Goal: Task Accomplishment & Management: Manage account settings

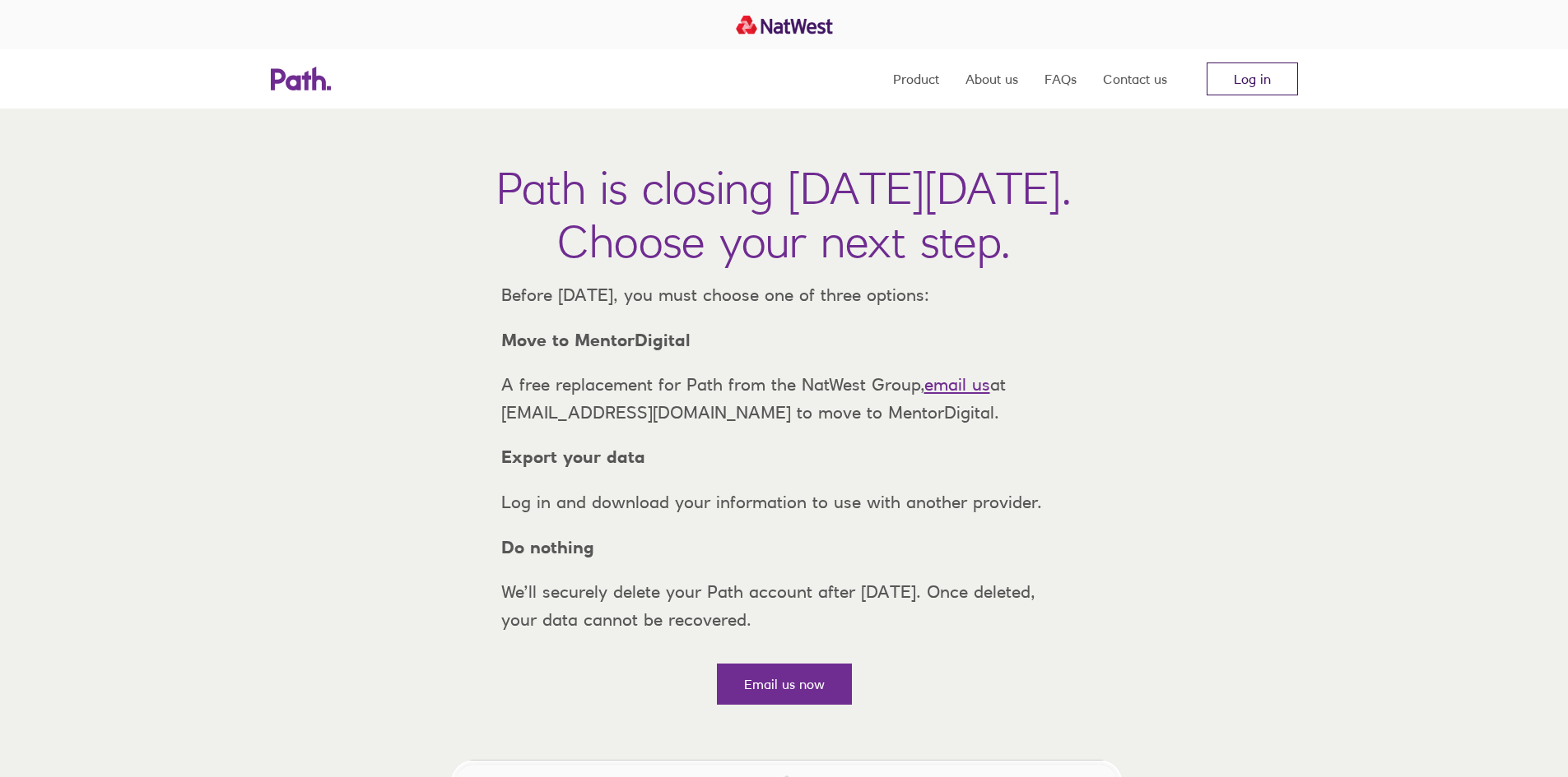
click at [1267, 84] on link "Log in" at bounding box center [1252, 79] width 91 height 33
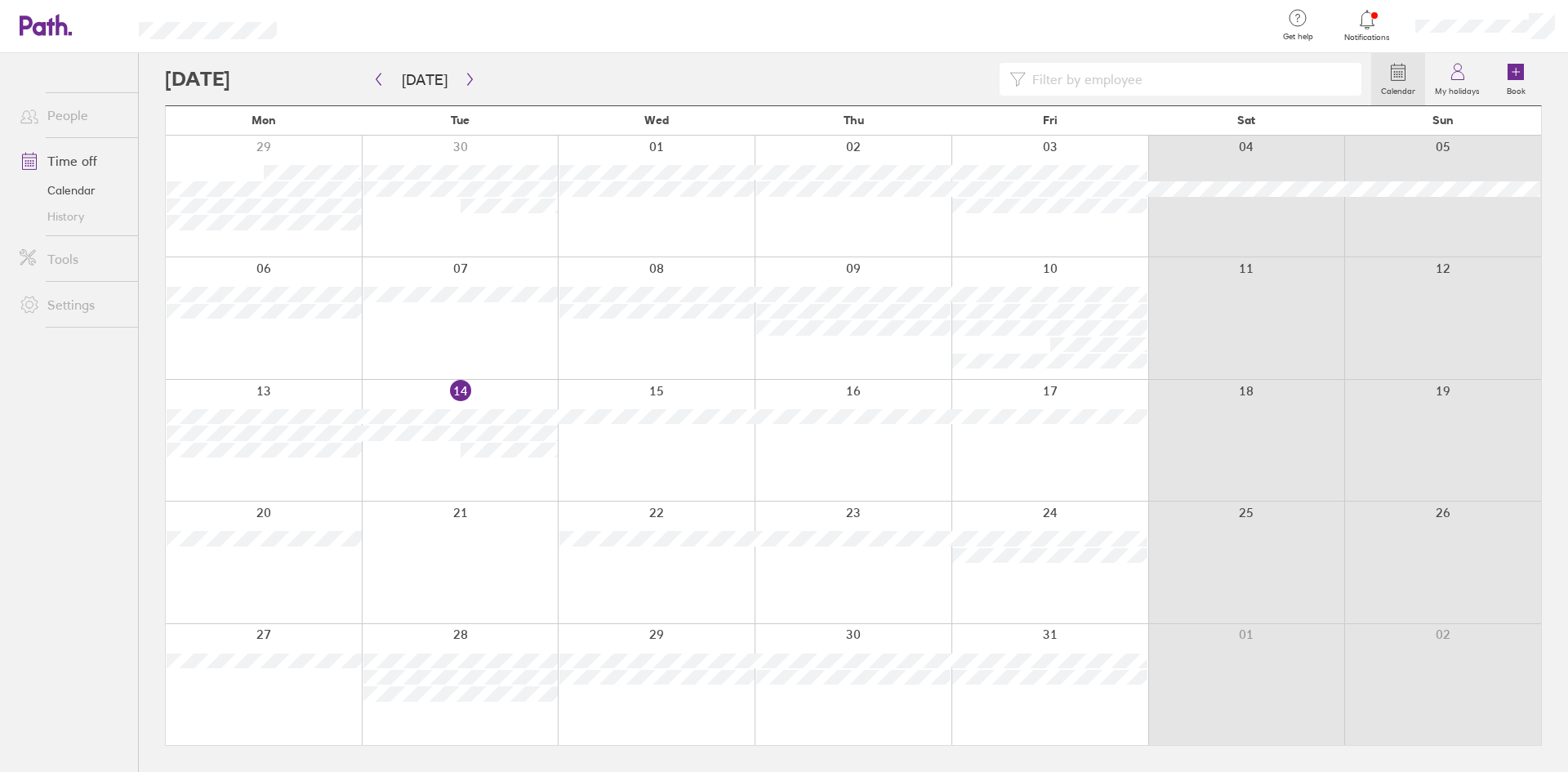
click at [1370, 14] on icon at bounding box center [1368, 20] width 20 height 20
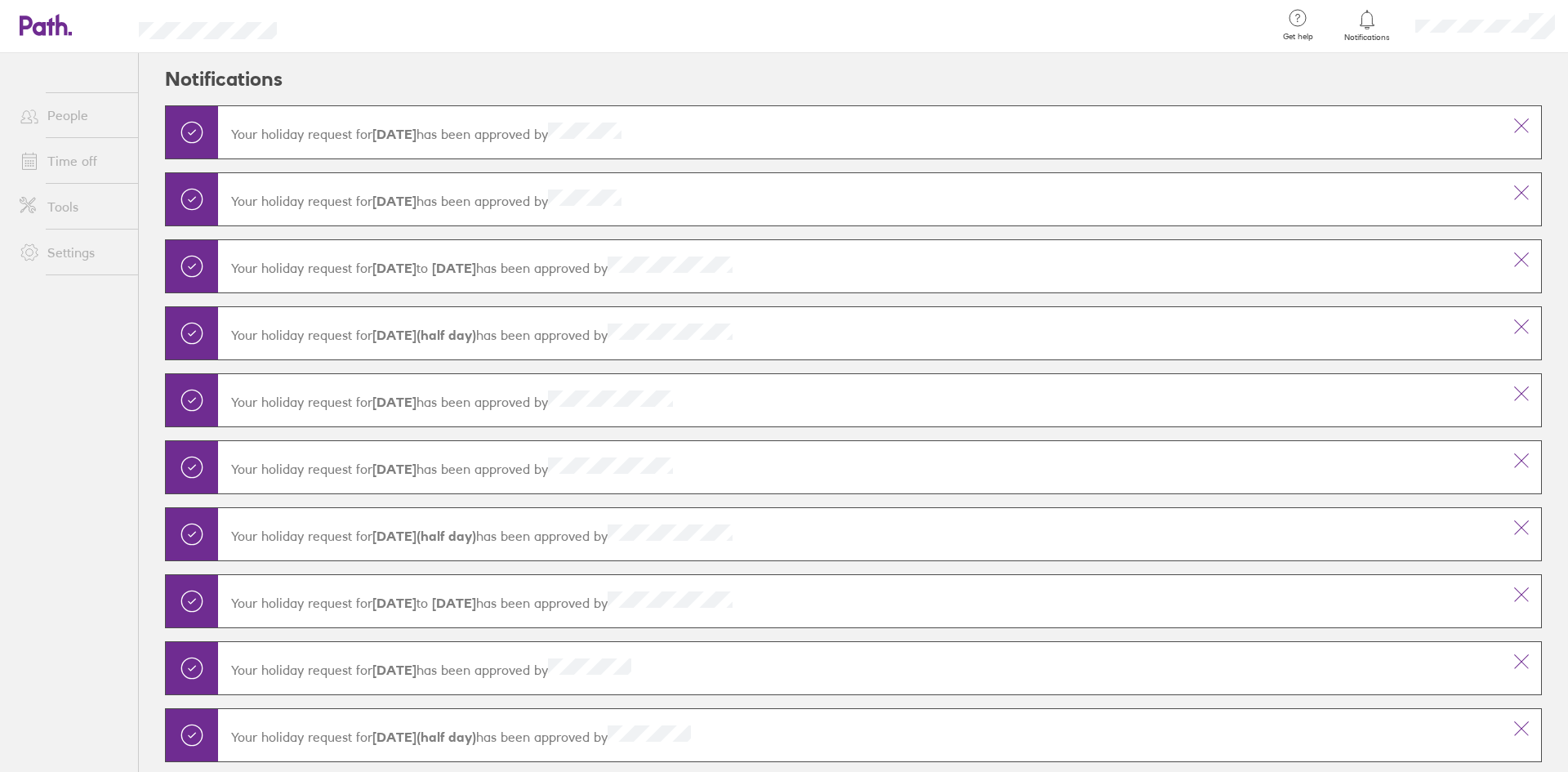
click at [76, 162] on link "Time off" at bounding box center [72, 161] width 132 height 33
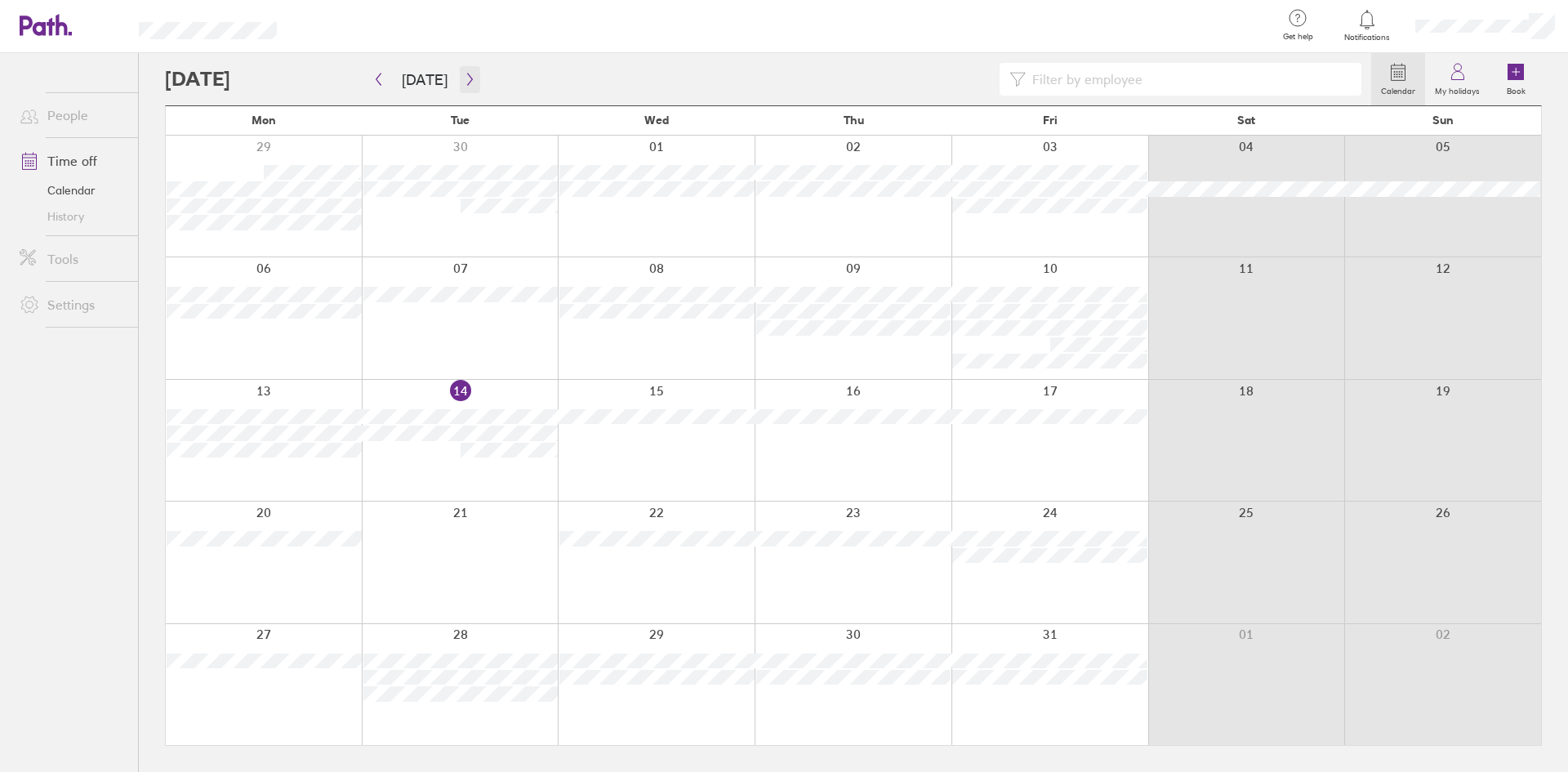
click at [464, 78] on icon "button" at bounding box center [469, 79] width 12 height 13
click at [464, 77] on icon "button" at bounding box center [469, 79] width 12 height 13
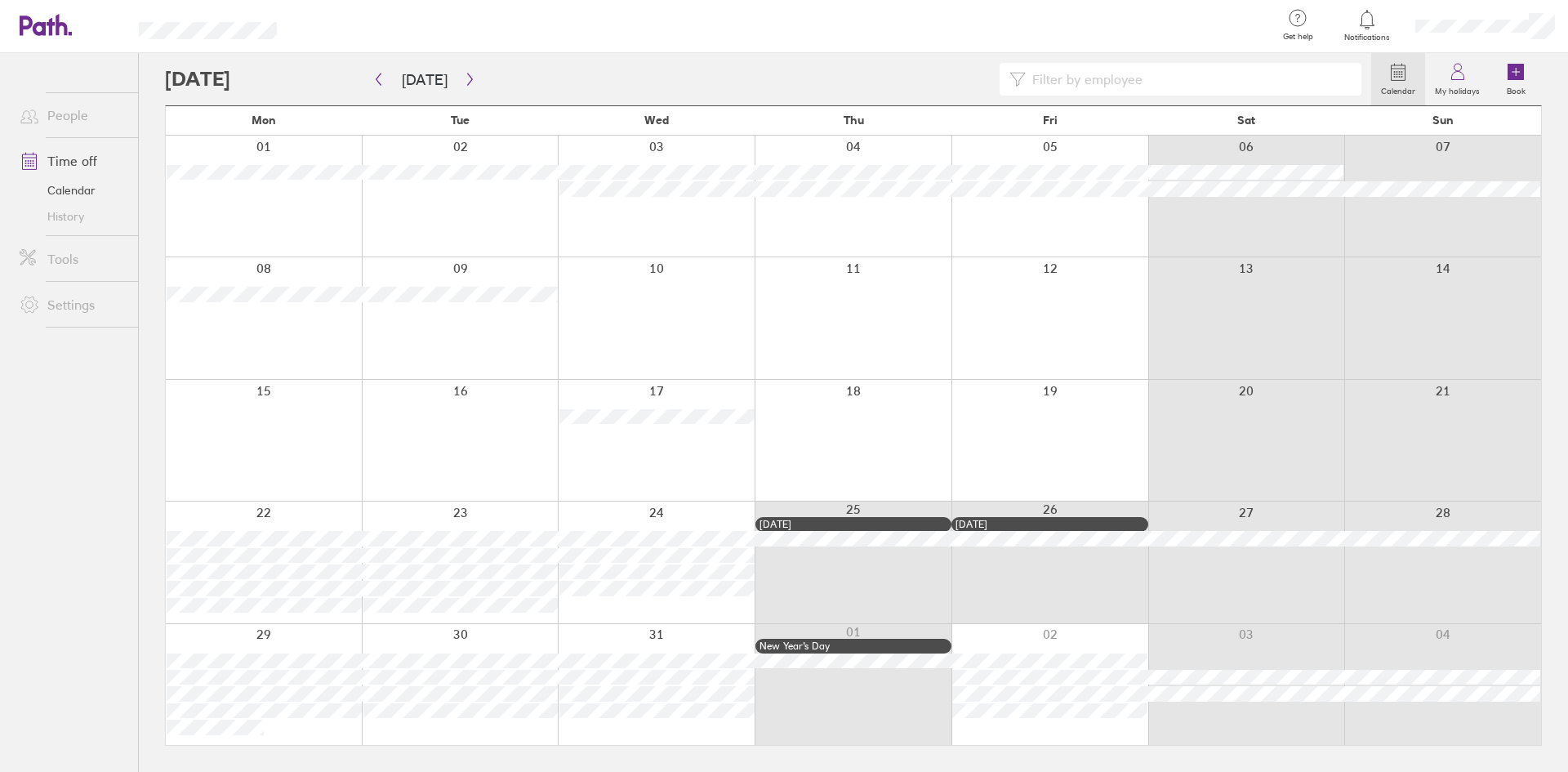
click at [220, 199] on div at bounding box center [264, 196] width 196 height 121
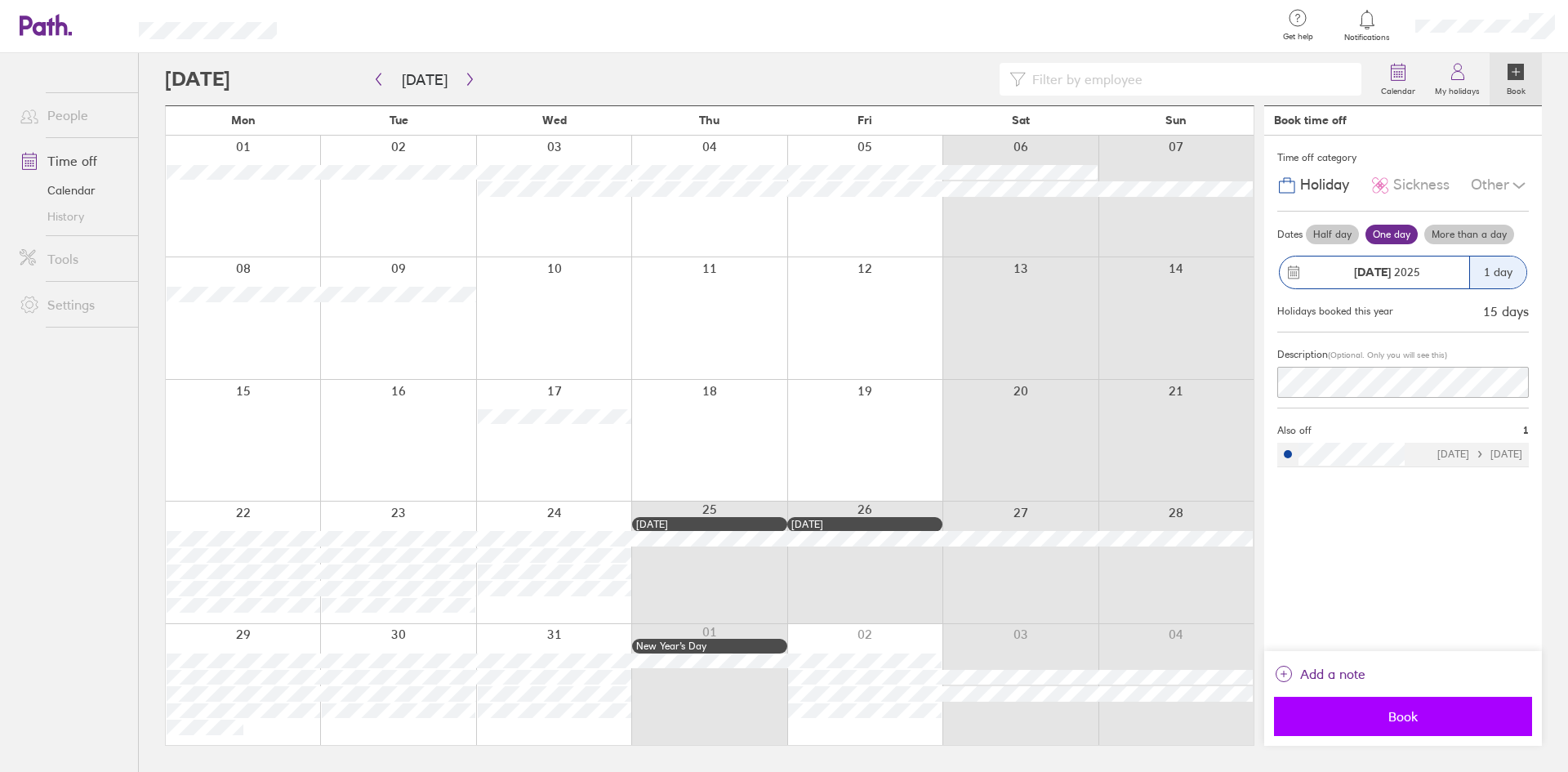
click at [1396, 716] on span "Book" at bounding box center [1403, 717] width 236 height 15
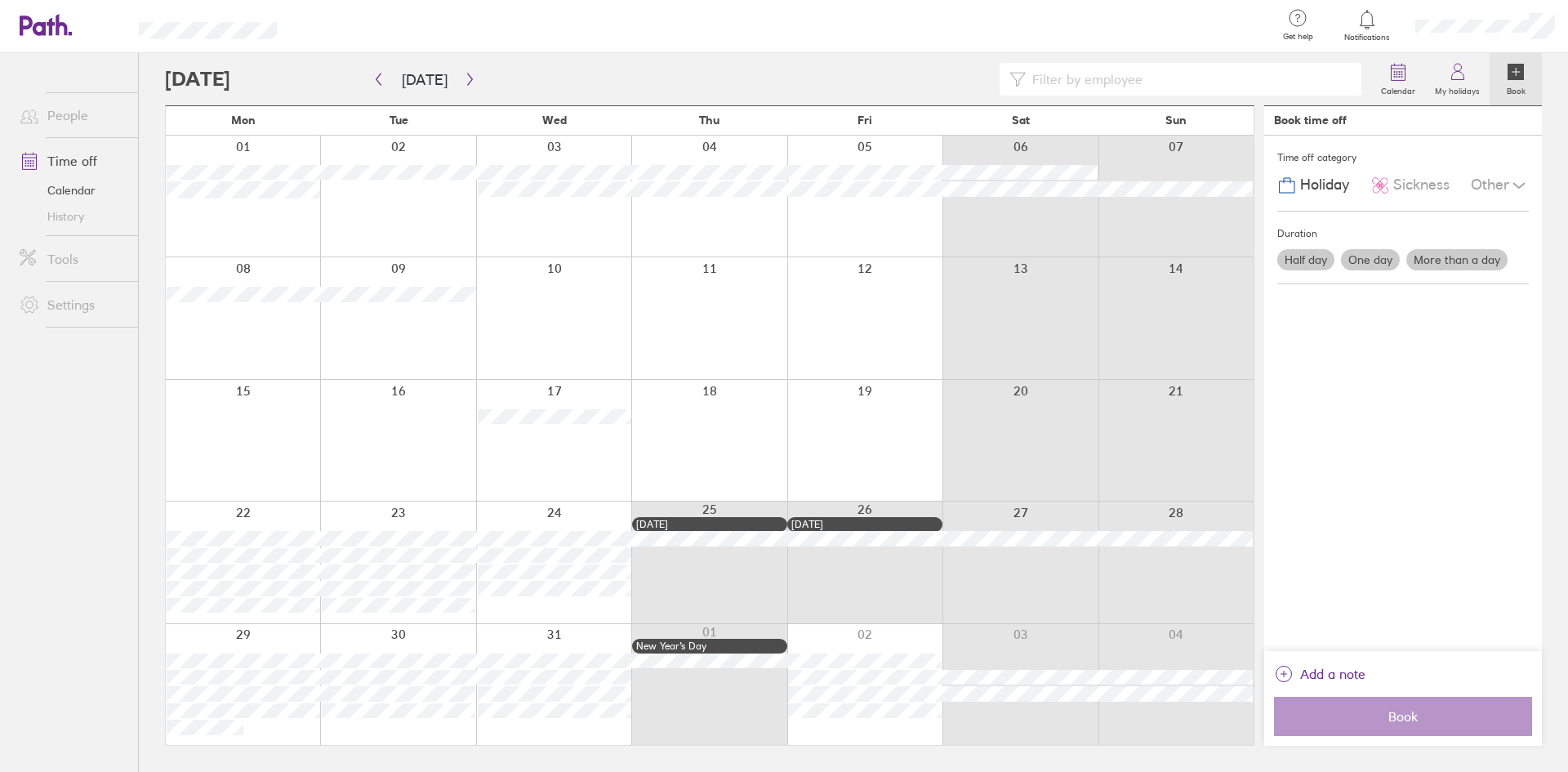
click at [71, 185] on link "Calendar" at bounding box center [72, 190] width 132 height 26
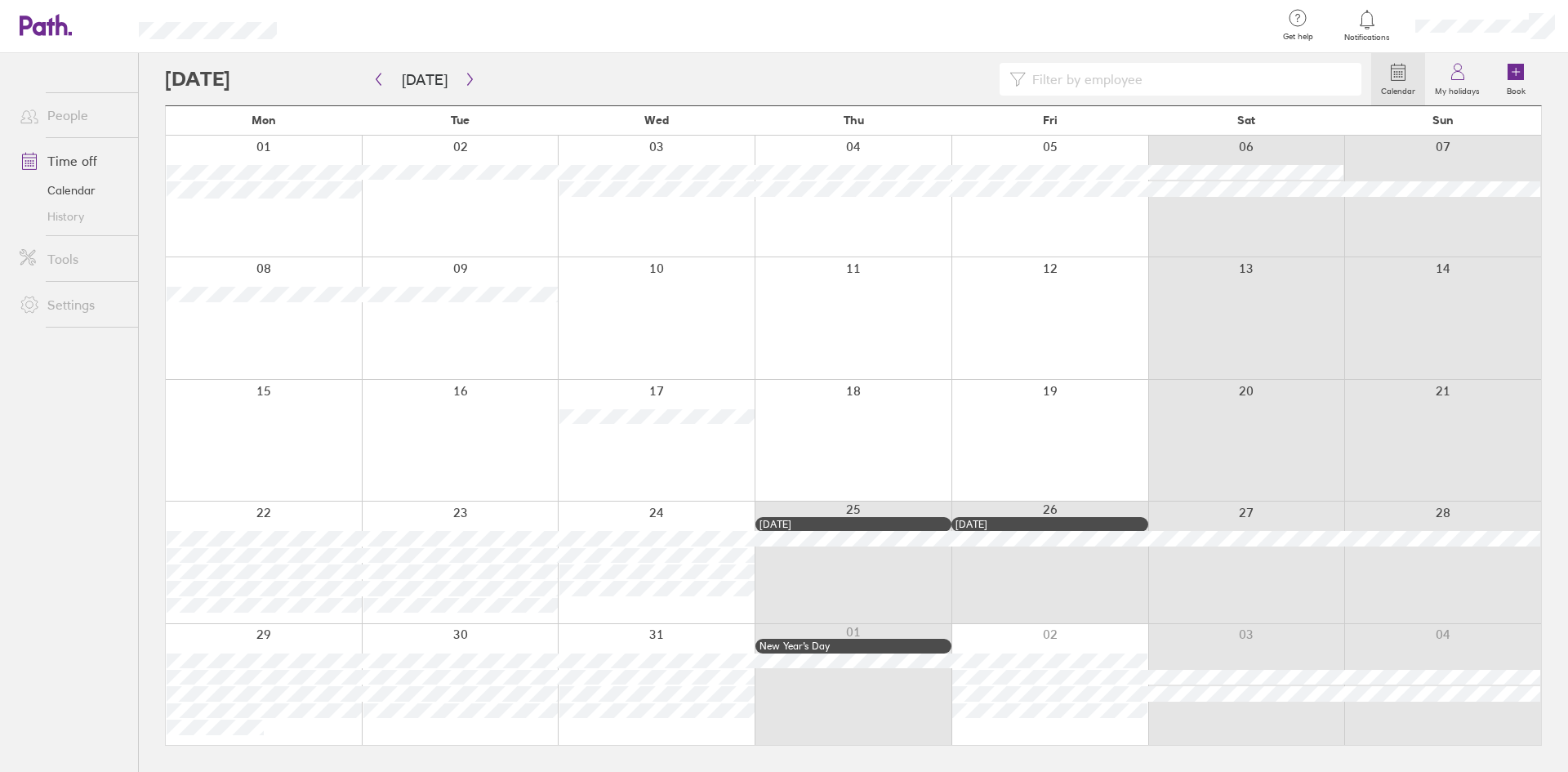
click at [82, 161] on link "Time off" at bounding box center [72, 161] width 132 height 33
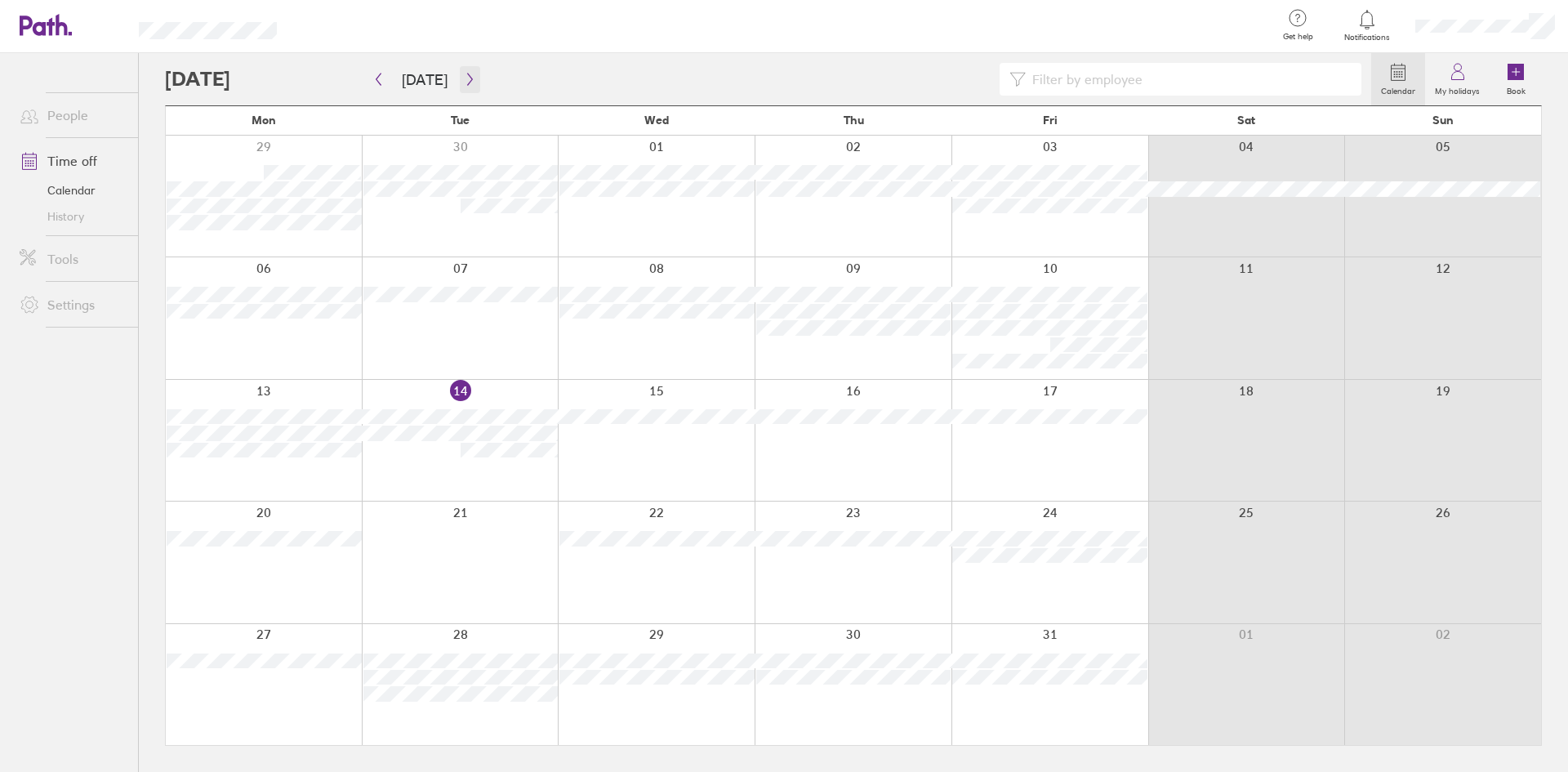
click at [464, 80] on icon "button" at bounding box center [469, 79] width 12 height 13
click at [469, 72] on button "button" at bounding box center [469, 79] width 21 height 27
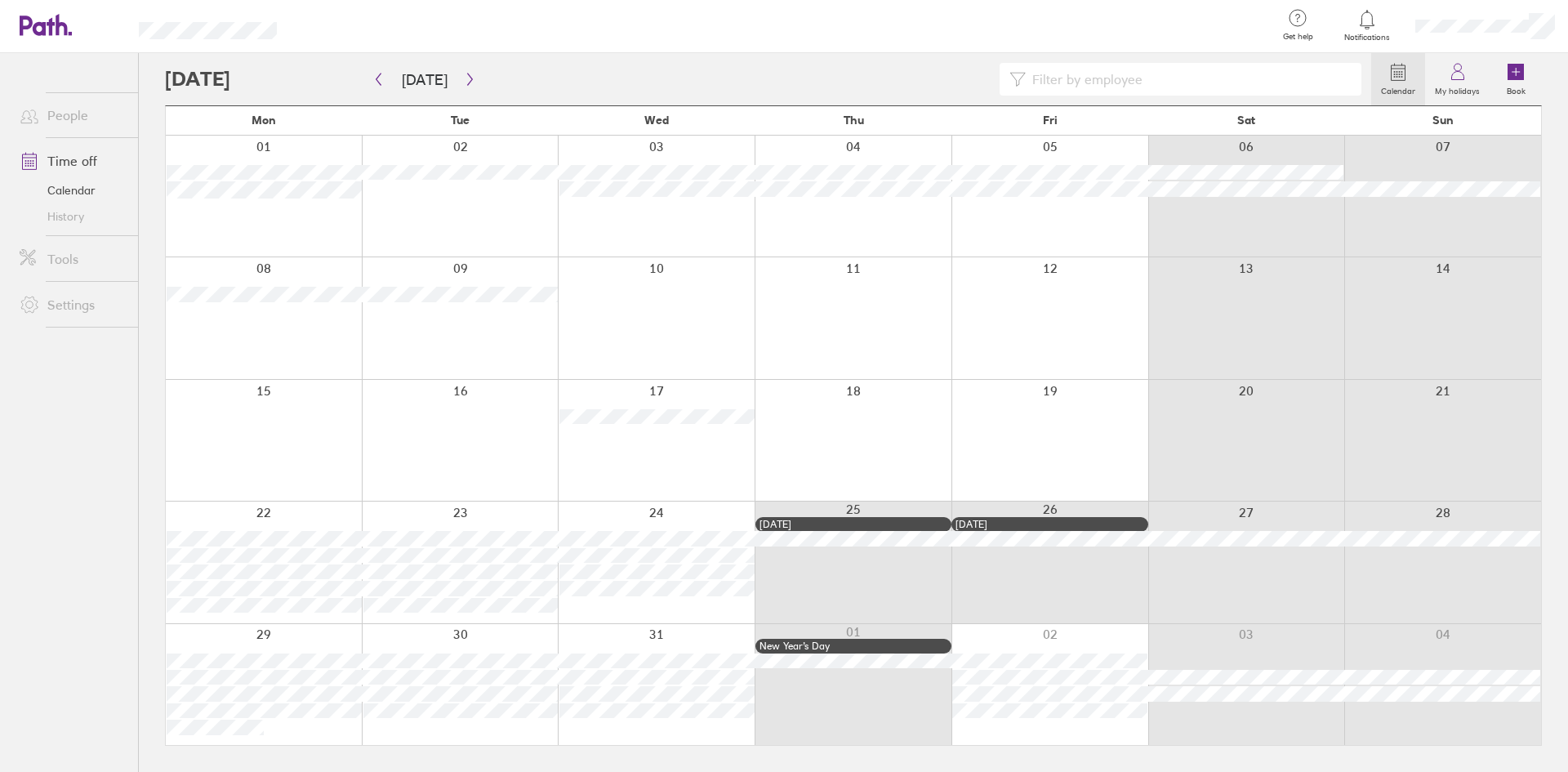
click at [63, 110] on link "People" at bounding box center [72, 115] width 132 height 33
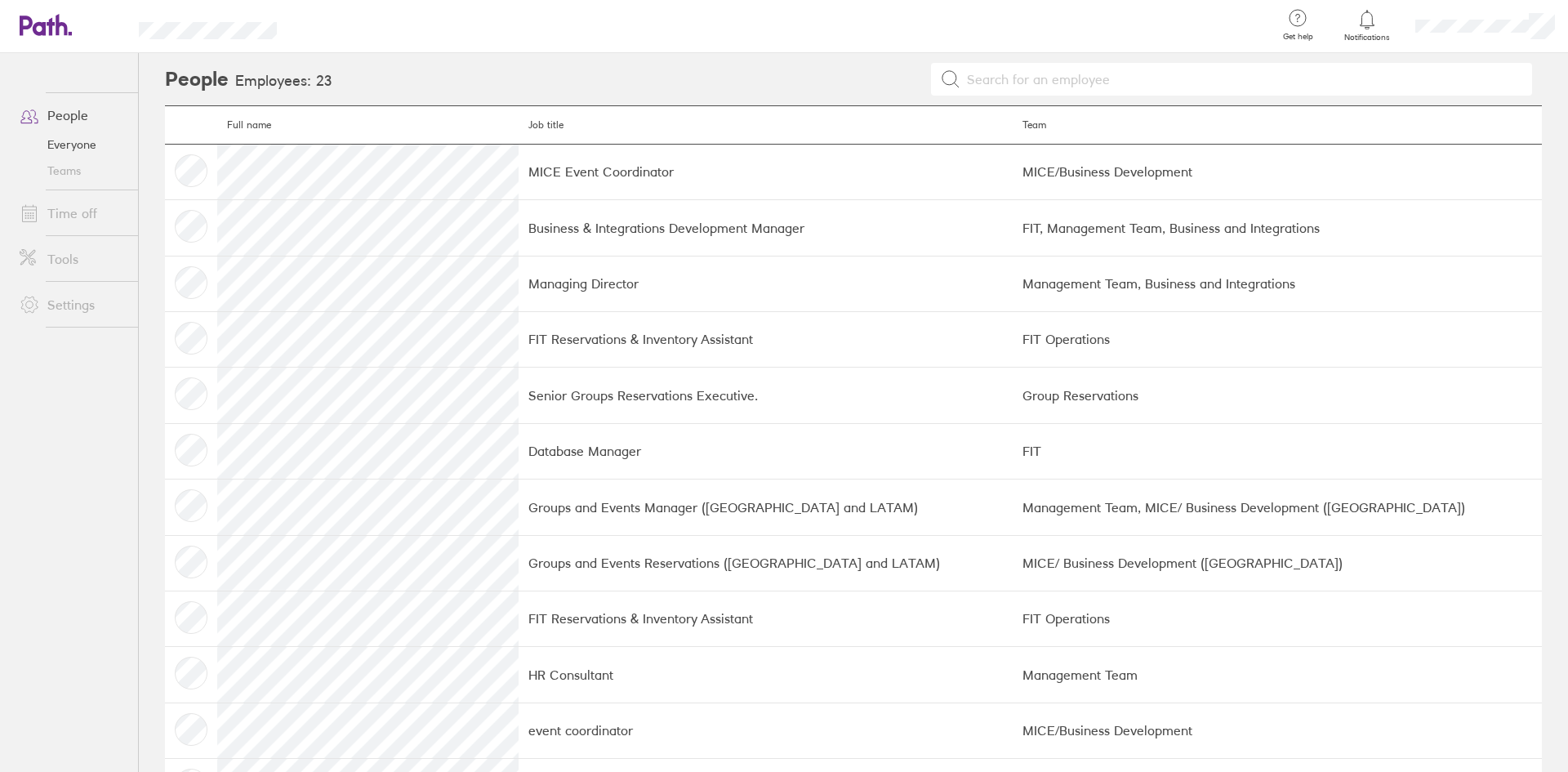
click at [58, 171] on link "Teams" at bounding box center [72, 171] width 132 height 26
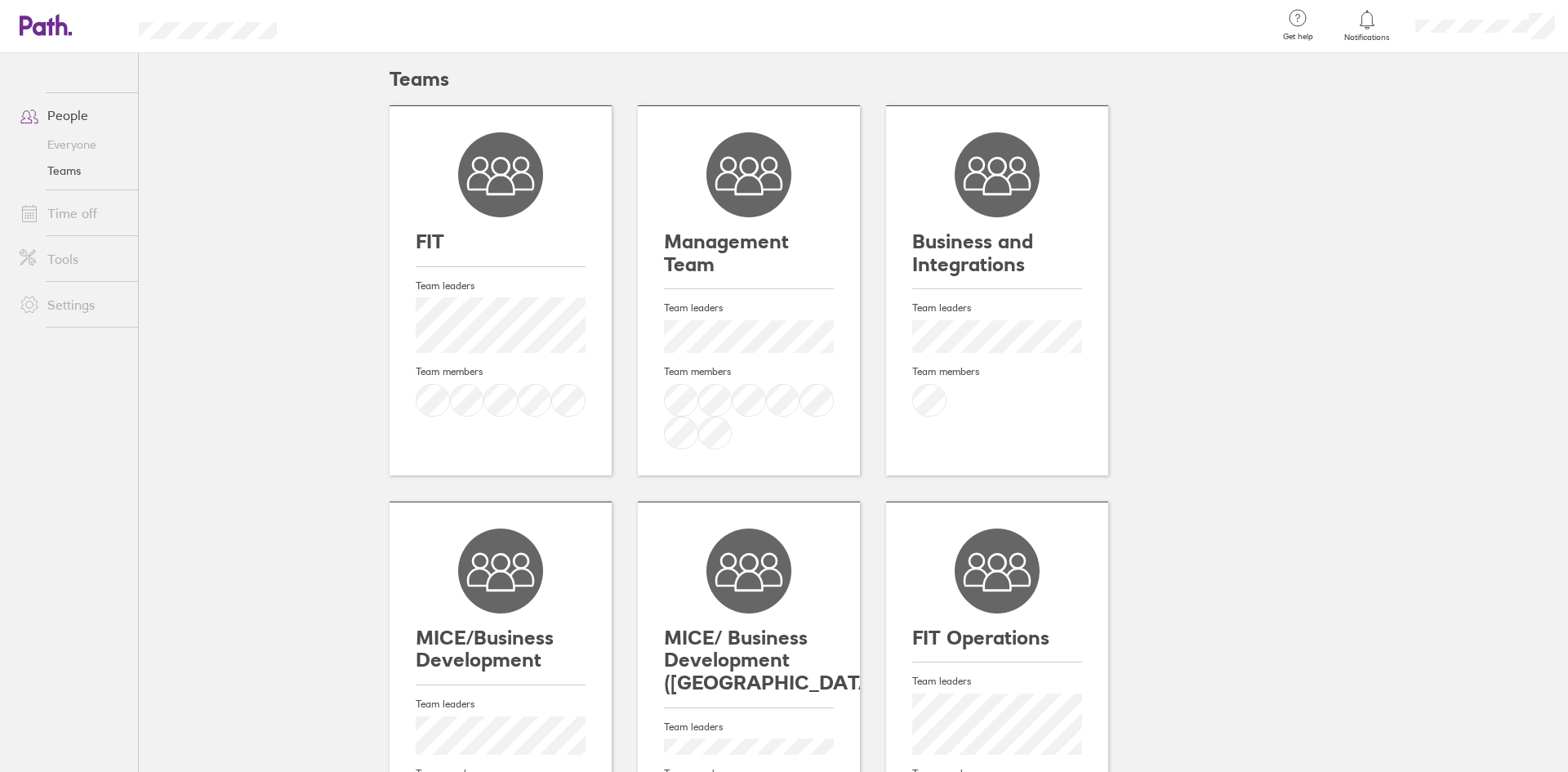
click at [65, 216] on link "Time off" at bounding box center [72, 213] width 132 height 33
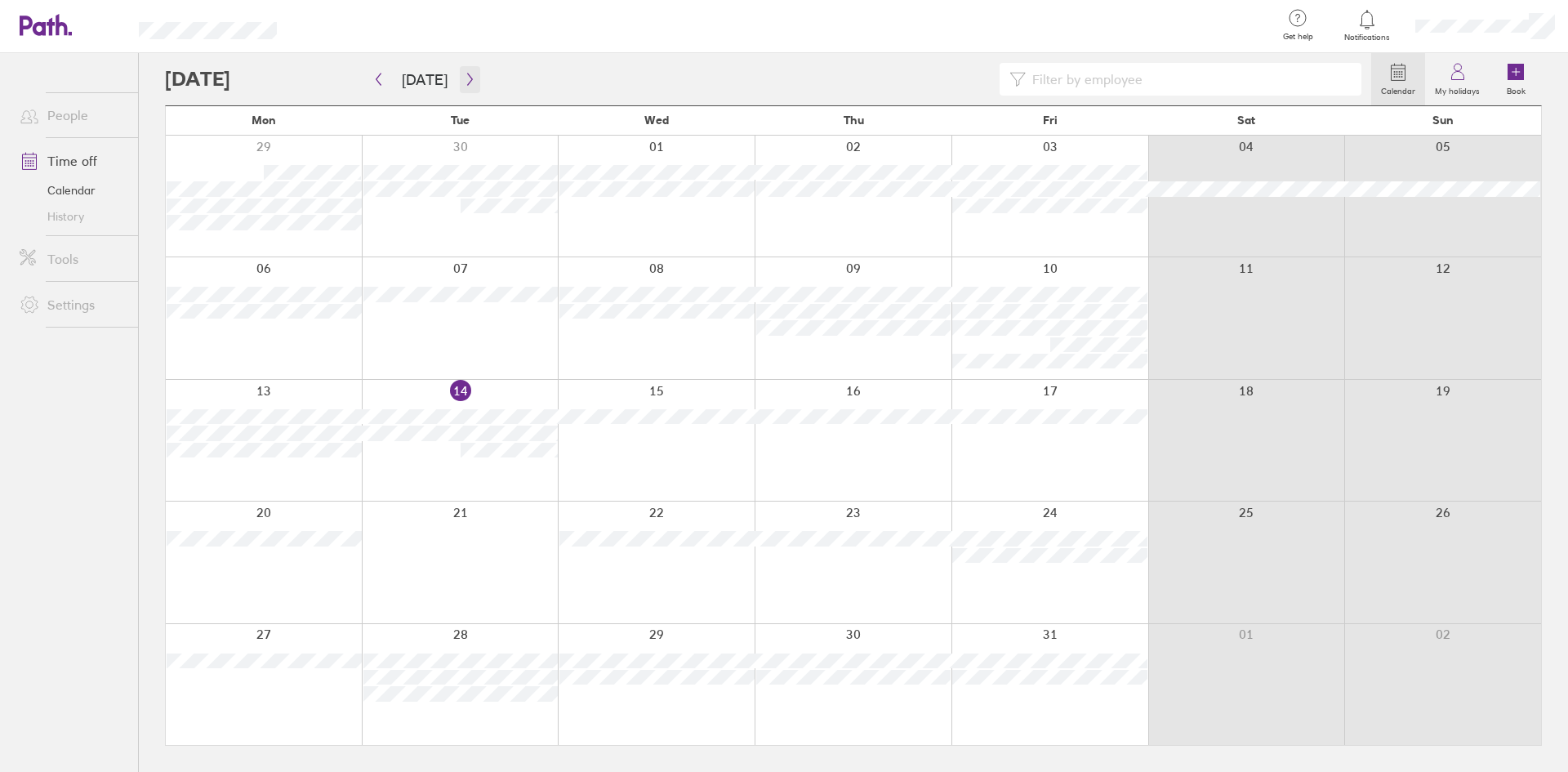
click at [468, 81] on icon "button" at bounding box center [469, 79] width 12 height 13
click at [464, 80] on icon "button" at bounding box center [469, 79] width 12 height 13
